Goal: Task Accomplishment & Management: Use online tool/utility

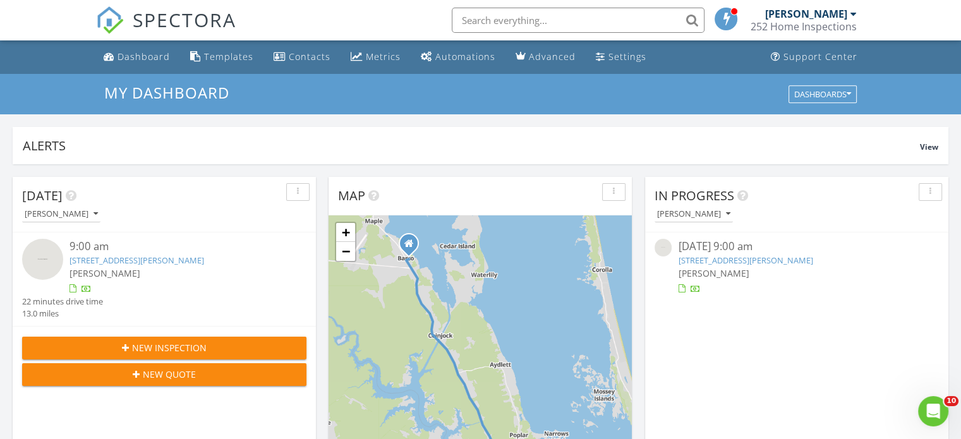
click at [697, 258] on link "109 Seaward Ct, Grandy, NC 27939" at bounding box center [745, 260] width 135 height 11
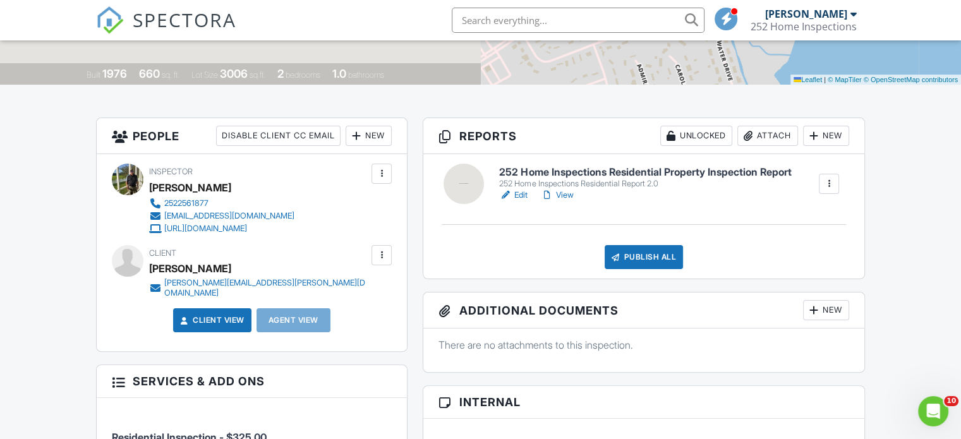
scroll to position [265, 0]
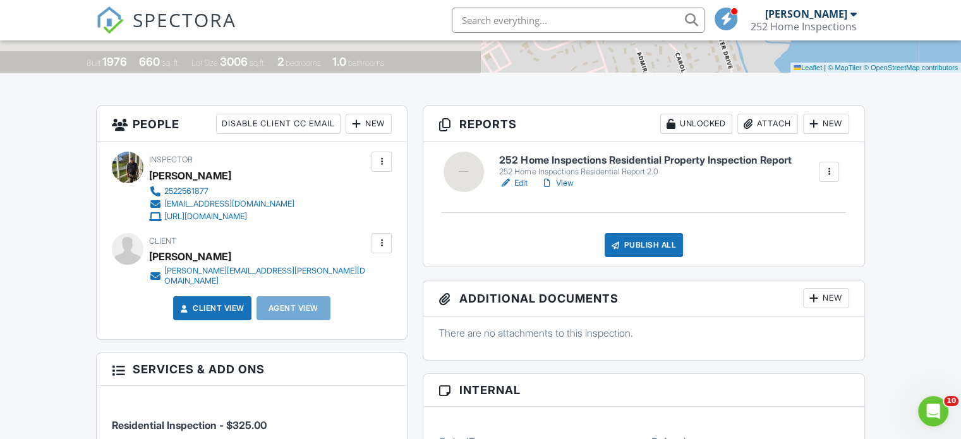
click at [519, 181] on link "Edit" at bounding box center [513, 183] width 28 height 13
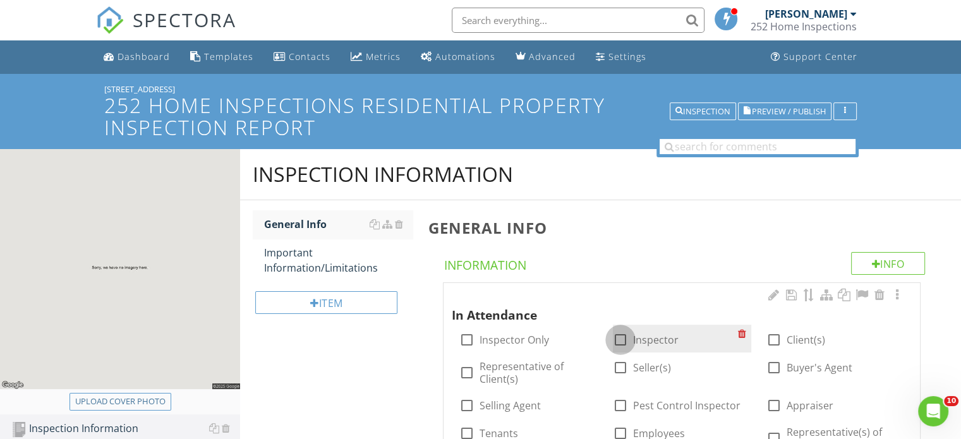
click at [623, 341] on div at bounding box center [620, 339] width 21 height 21
checkbox input "true"
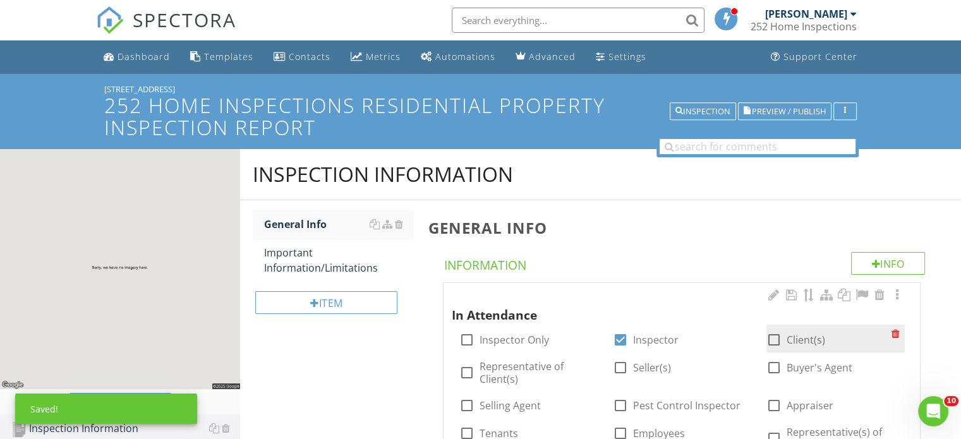
click at [772, 340] on div at bounding box center [773, 339] width 21 height 21
checkbox input "true"
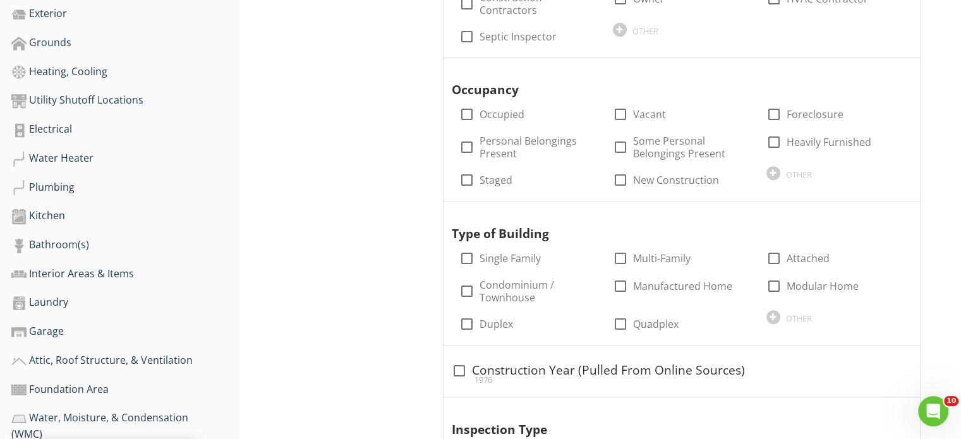
scroll to position [481, 0]
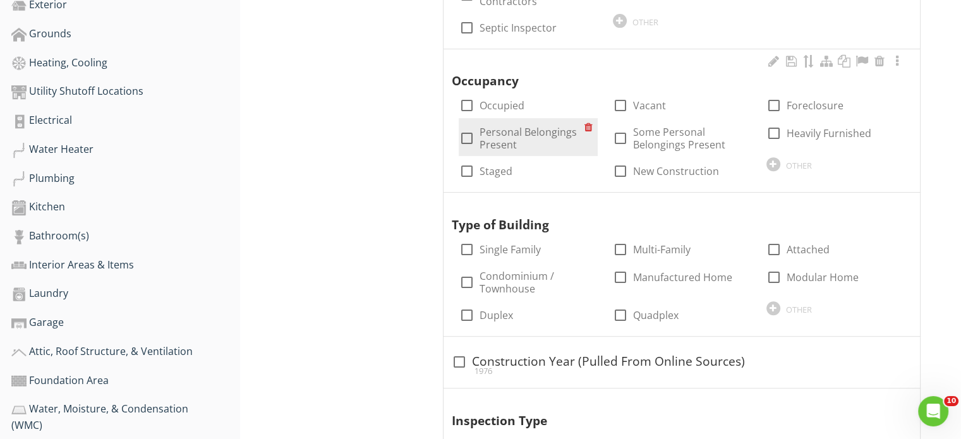
click at [466, 136] on div at bounding box center [465, 138] width 21 height 21
checkbox input "true"
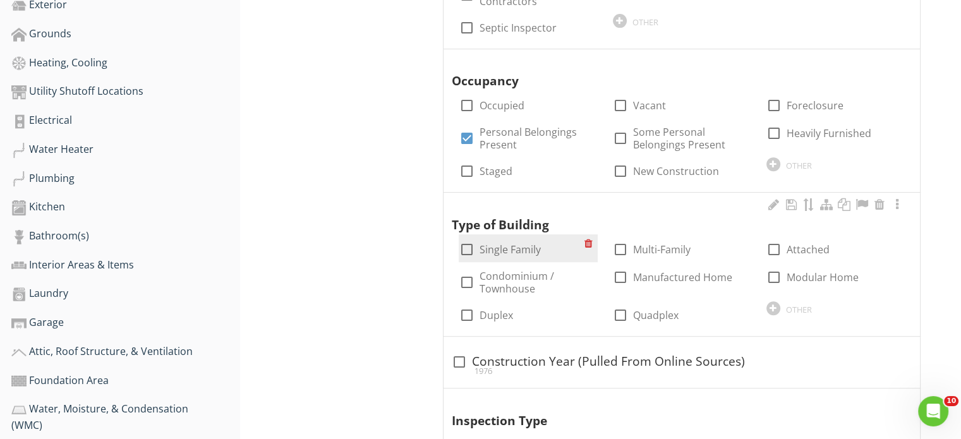
click at [469, 245] on div at bounding box center [465, 249] width 21 height 21
checkbox input "true"
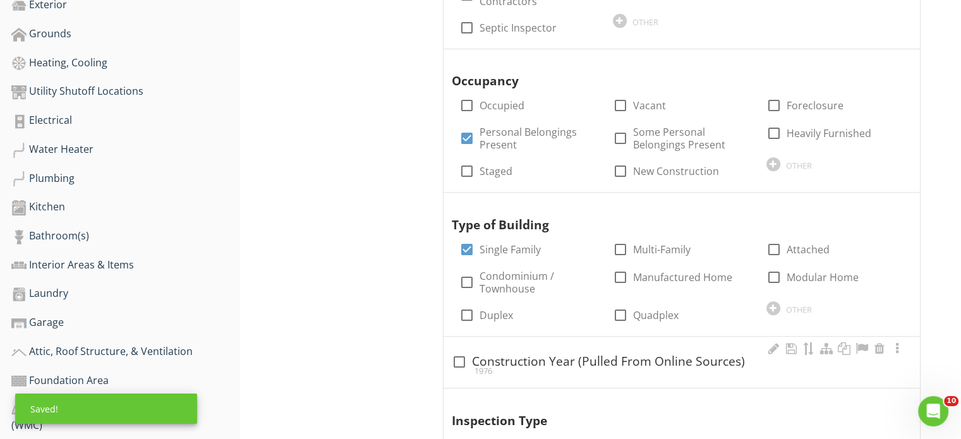
click at [458, 361] on div at bounding box center [458, 361] width 21 height 21
checkbox input "true"
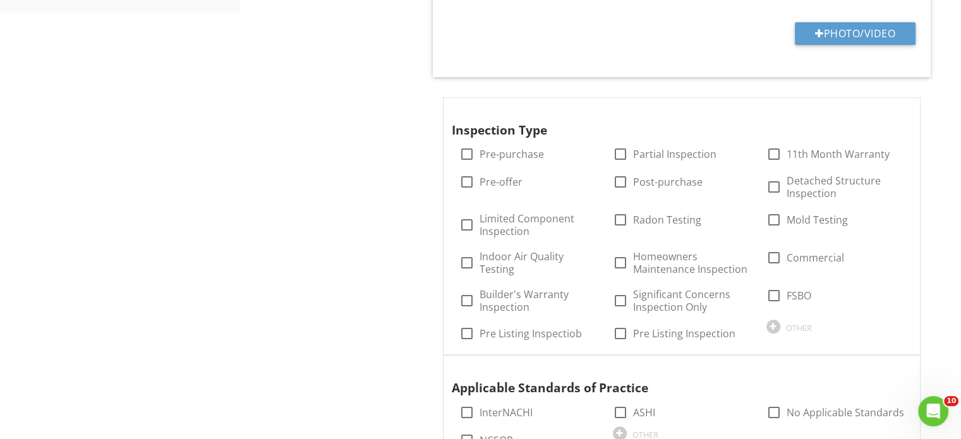
scroll to position [1106, 0]
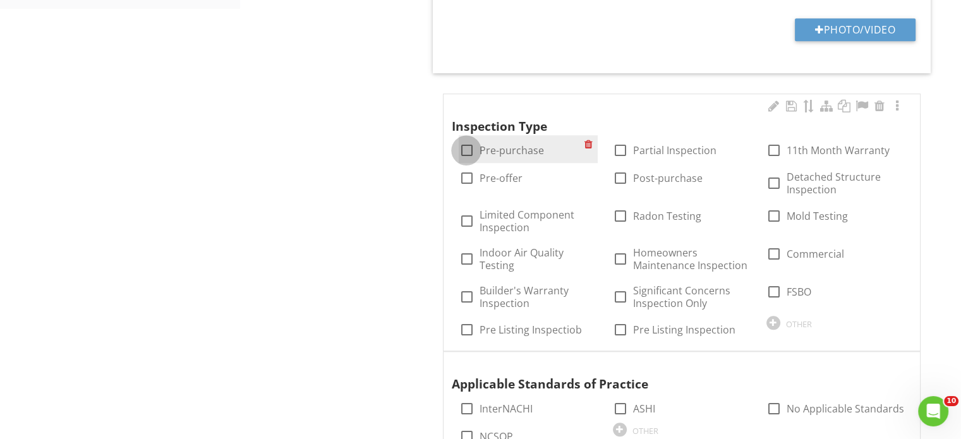
click at [467, 147] on div at bounding box center [465, 150] width 21 height 21
checkbox input "true"
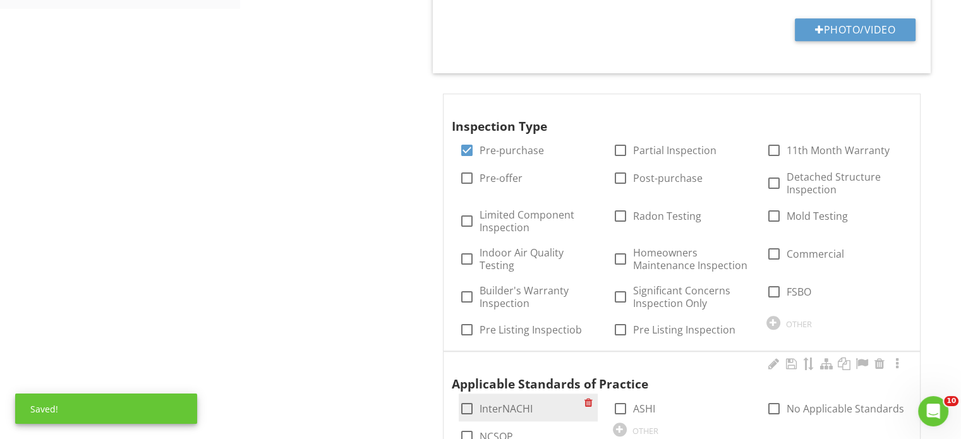
click at [470, 407] on div at bounding box center [465, 408] width 21 height 21
checkbox input "true"
click at [466, 431] on div at bounding box center [465, 436] width 21 height 21
checkbox input "true"
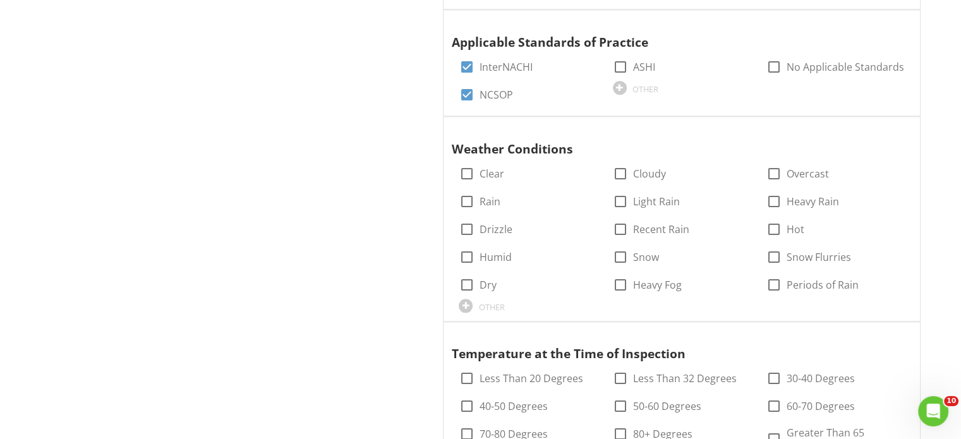
scroll to position [1455, 0]
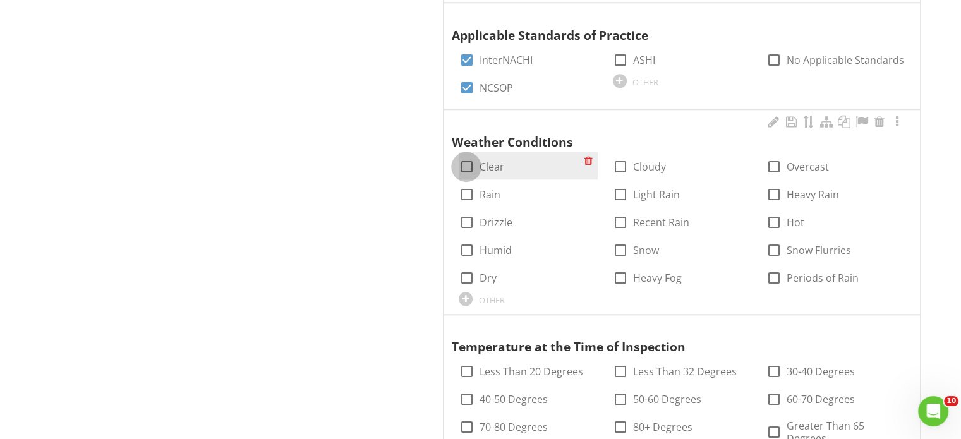
click at [466, 162] on div at bounding box center [465, 166] width 21 height 21
checkbox input "true"
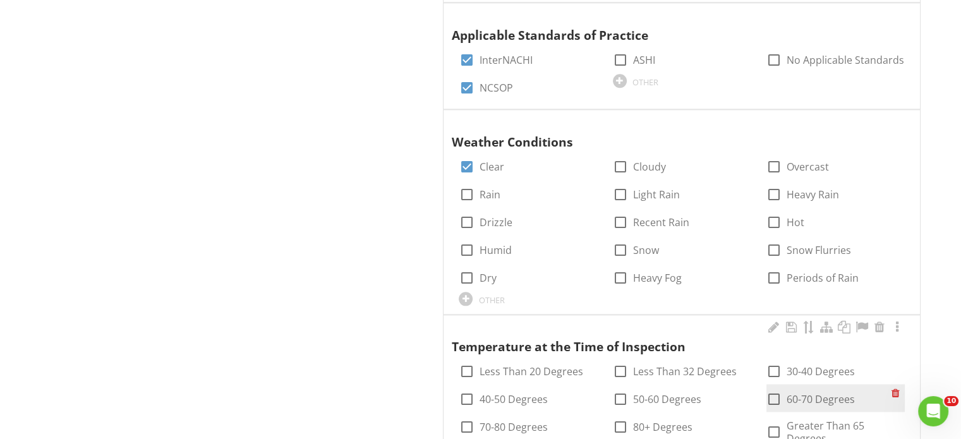
click at [770, 397] on div at bounding box center [773, 398] width 21 height 21
checkbox input "true"
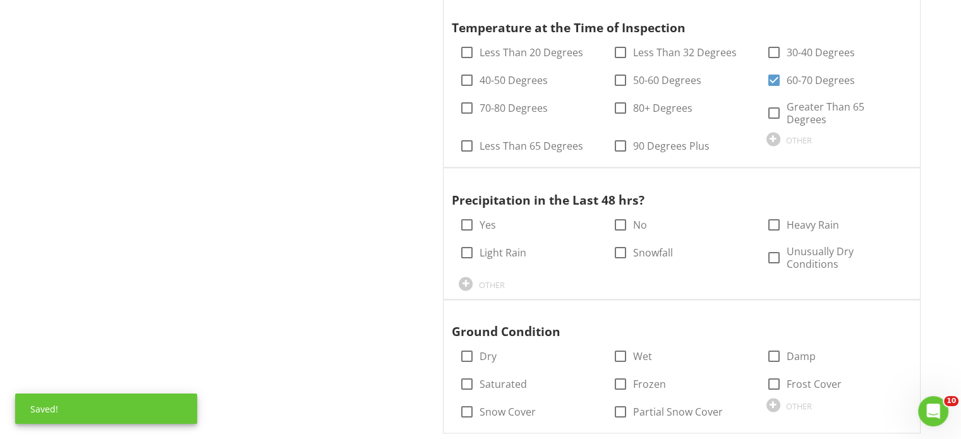
scroll to position [1777, 0]
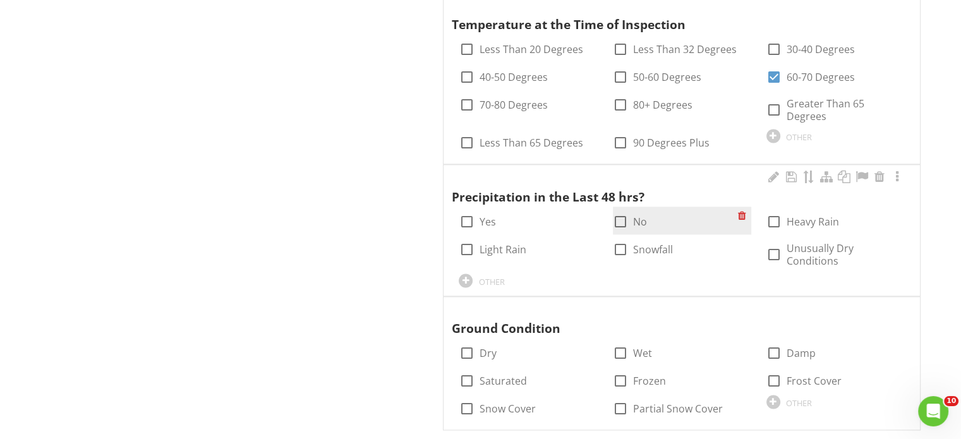
click at [620, 211] on div at bounding box center [620, 221] width 21 height 21
checkbox input "true"
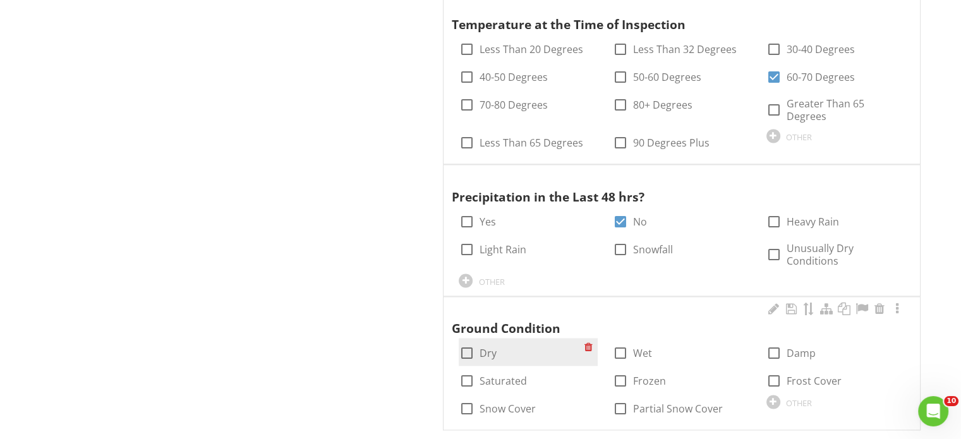
click at [471, 342] on div at bounding box center [465, 352] width 21 height 21
checkbox input "true"
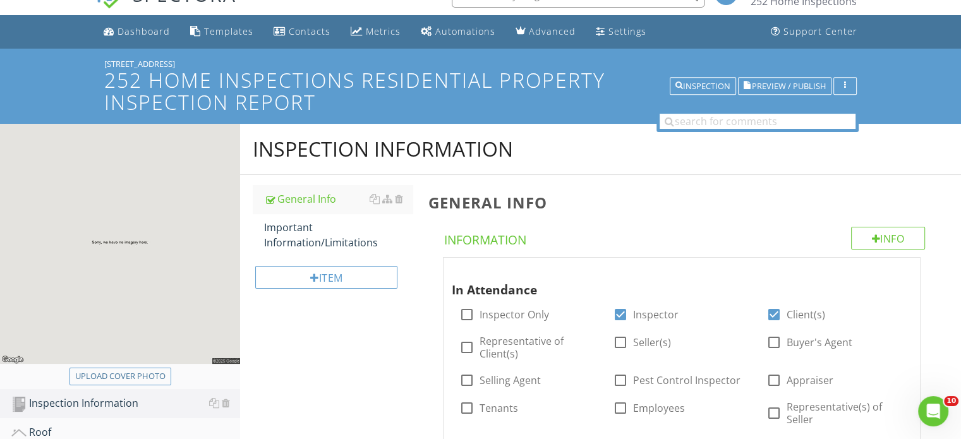
scroll to position [0, 0]
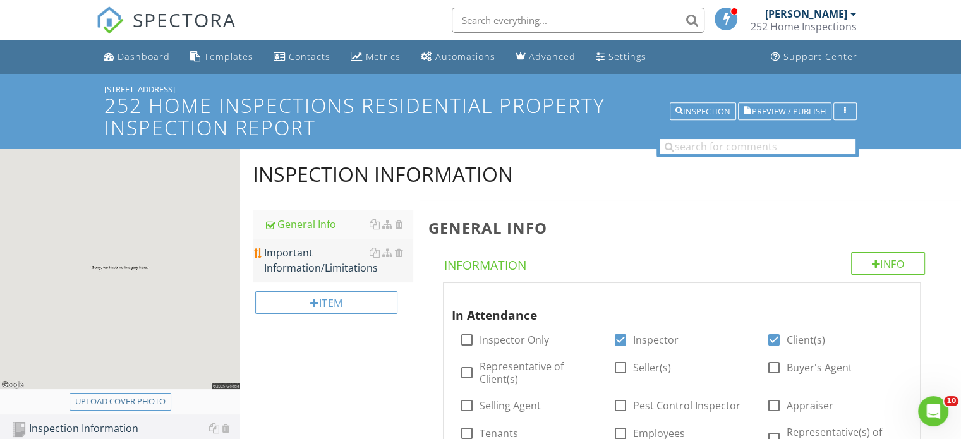
click at [313, 264] on div "Important Information/Limitations" at bounding box center [338, 260] width 148 height 30
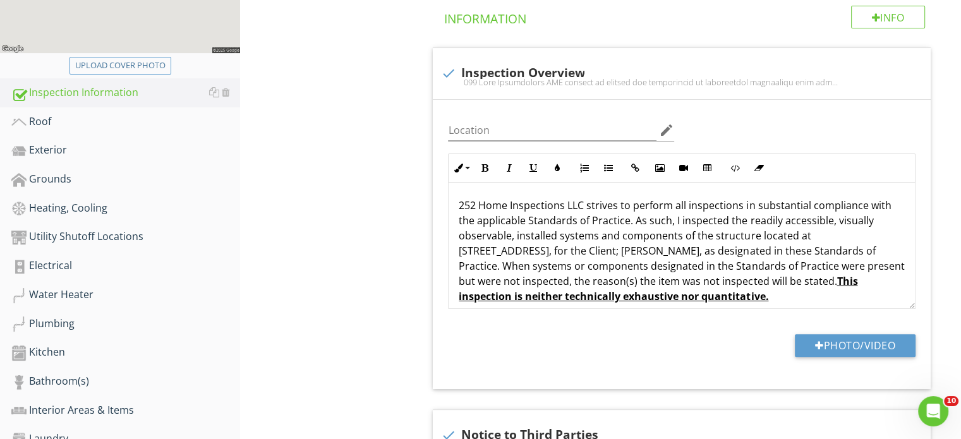
scroll to position [352, 0]
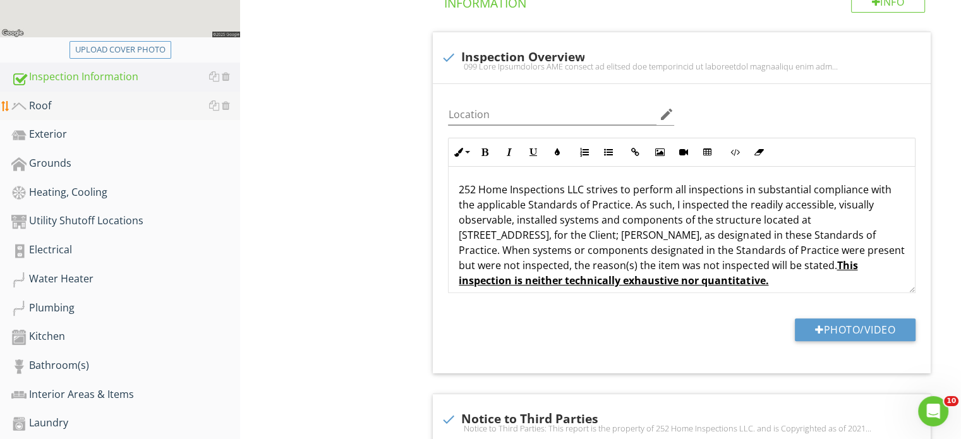
click at [57, 100] on div "Roof" at bounding box center [125, 106] width 229 height 16
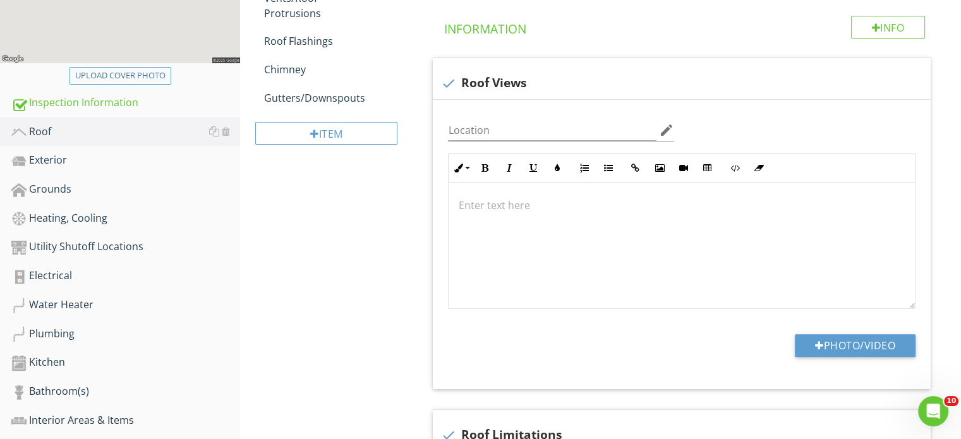
scroll to position [334, 0]
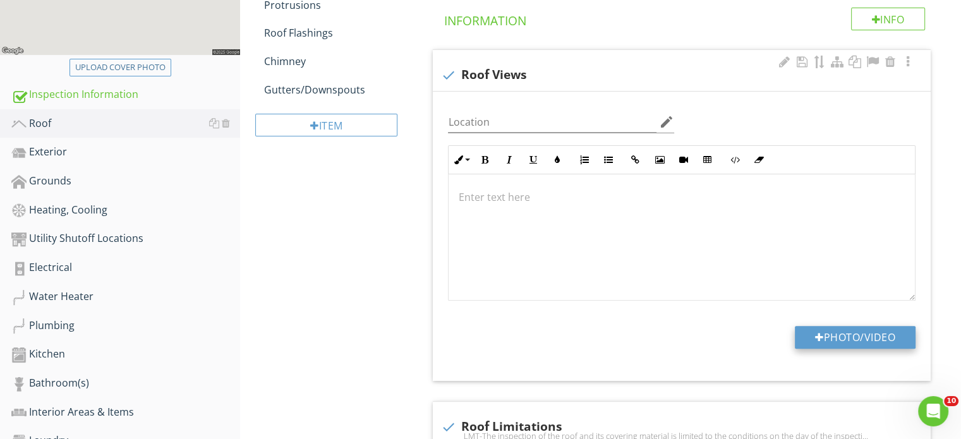
click at [858, 335] on button "Photo/Video" at bounding box center [855, 337] width 121 height 23
type input "C:\fakepath\DJI_0347.JPG"
